Goal: Information Seeking & Learning: Learn about a topic

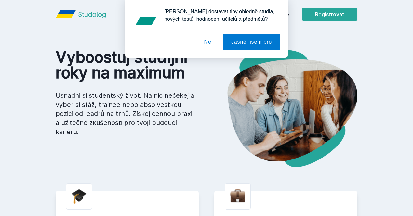
click at [206, 44] on button "Ne" at bounding box center [207, 42] width 23 height 16
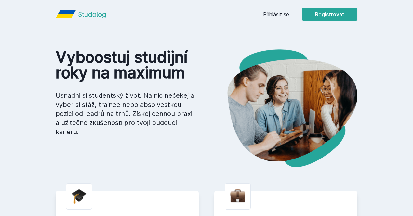
click at [289, 13] on link "Přihlásit se" at bounding box center [276, 14] width 26 height 8
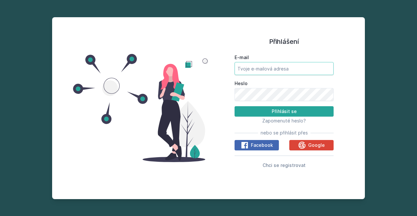
click at [272, 70] on input "E-mail" at bounding box center [283, 68] width 99 height 13
type input "[PERSON_NAME][EMAIL_ADDRESS][PERSON_NAME][DOMAIN_NAME]"
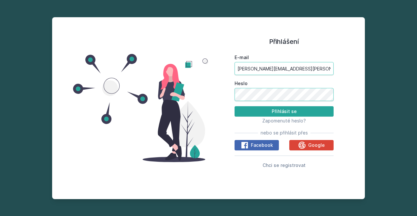
click at [234, 106] on button "Přihlásit se" at bounding box center [283, 111] width 99 height 10
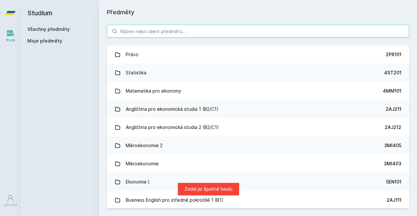
click at [181, 32] on input "search" at bounding box center [258, 31] width 302 height 13
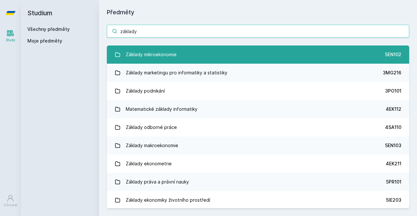
type input "základy"
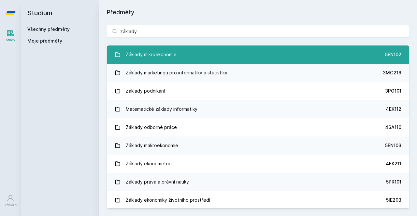
click at [189, 53] on link "Základy mikroekonomie 5EN102" at bounding box center [258, 55] width 302 height 18
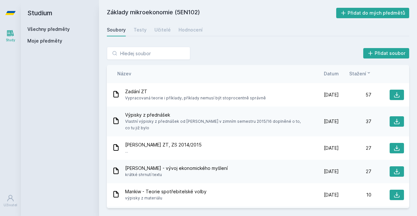
scroll to position [260, 0]
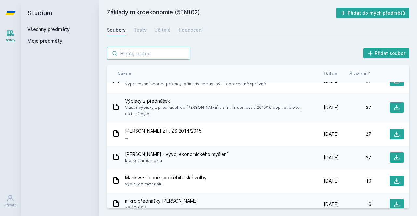
click at [174, 54] on input "search" at bounding box center [148, 53] width 83 height 13
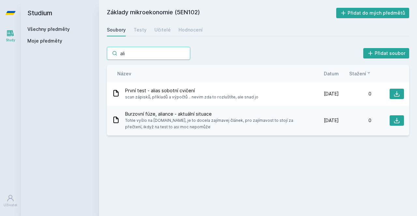
scroll to position [0, 0]
type input "a"
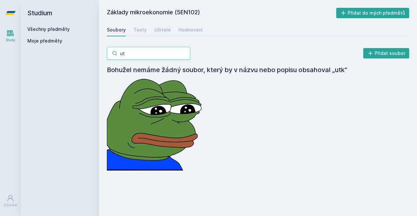
type input "u"
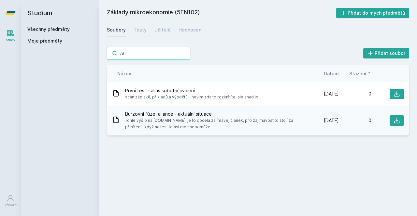
type input "a"
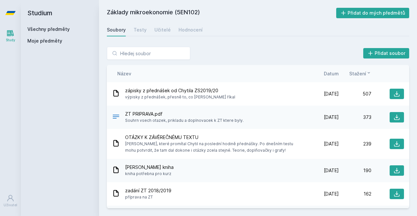
click at [327, 74] on span "Datum" at bounding box center [331, 73] width 15 height 7
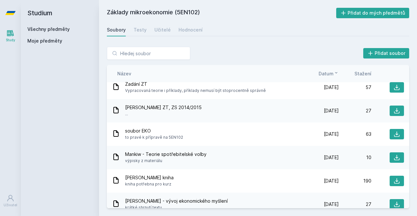
scroll to position [261, 0]
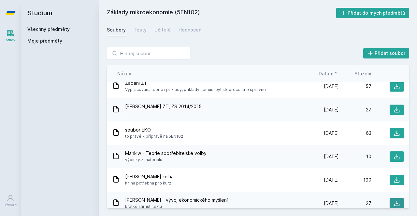
click at [393, 201] on icon at bounding box center [396, 204] width 7 height 7
